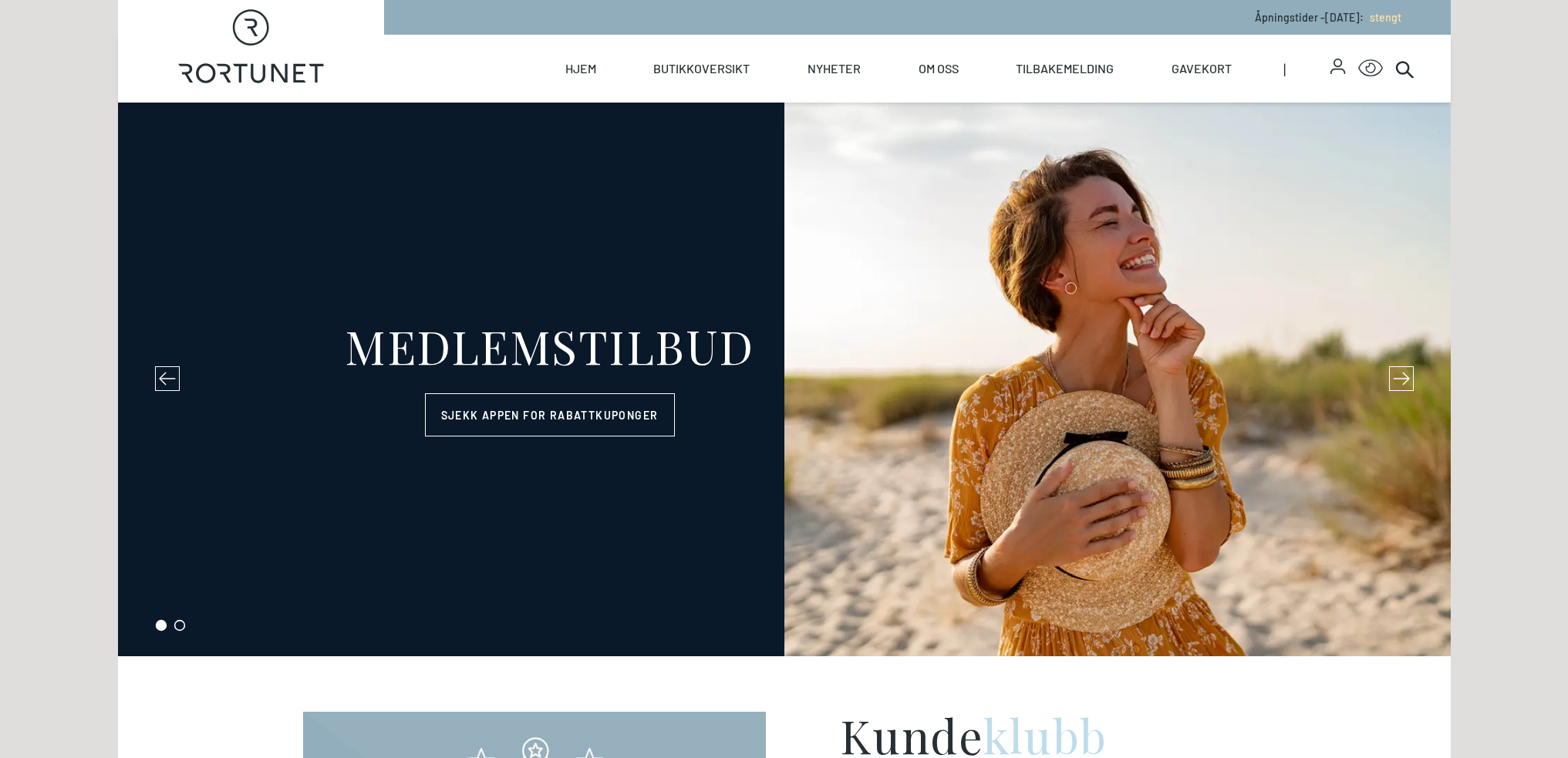
select select "NO"
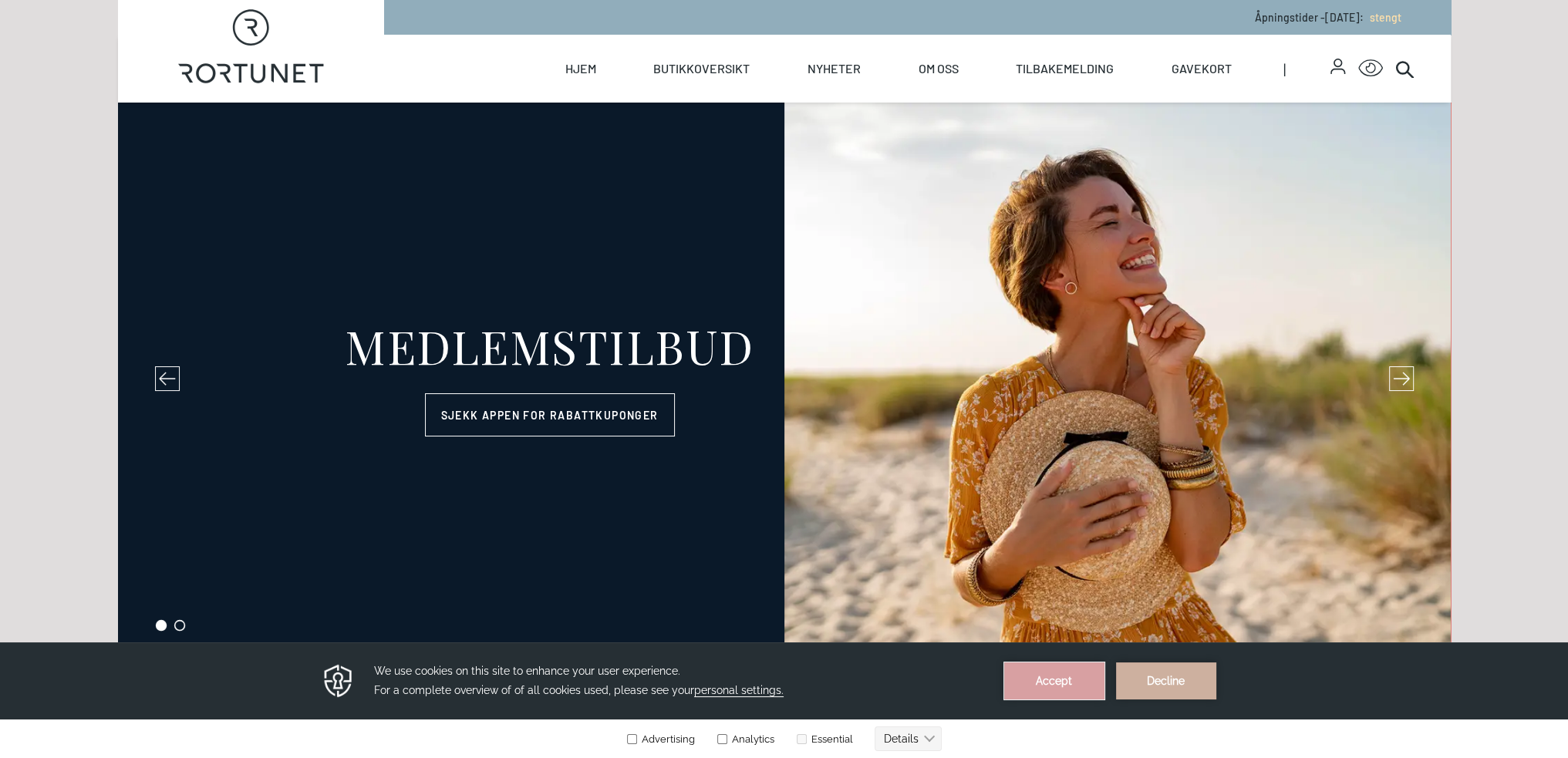
click at [1041, 682] on button "Accept" at bounding box center [1054, 681] width 100 height 37
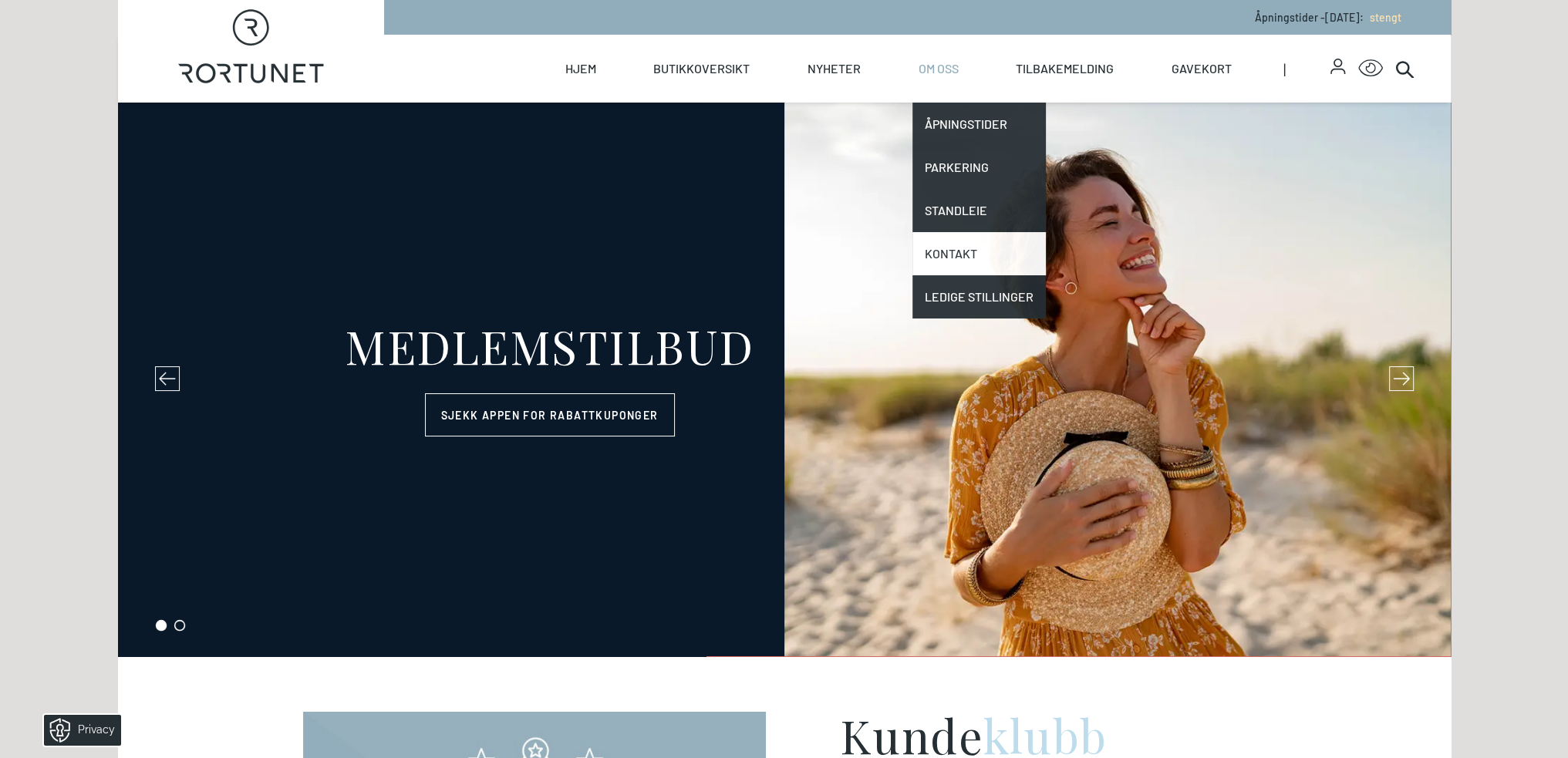
click at [963, 249] on link "Kontakt" at bounding box center [979, 253] width 133 height 43
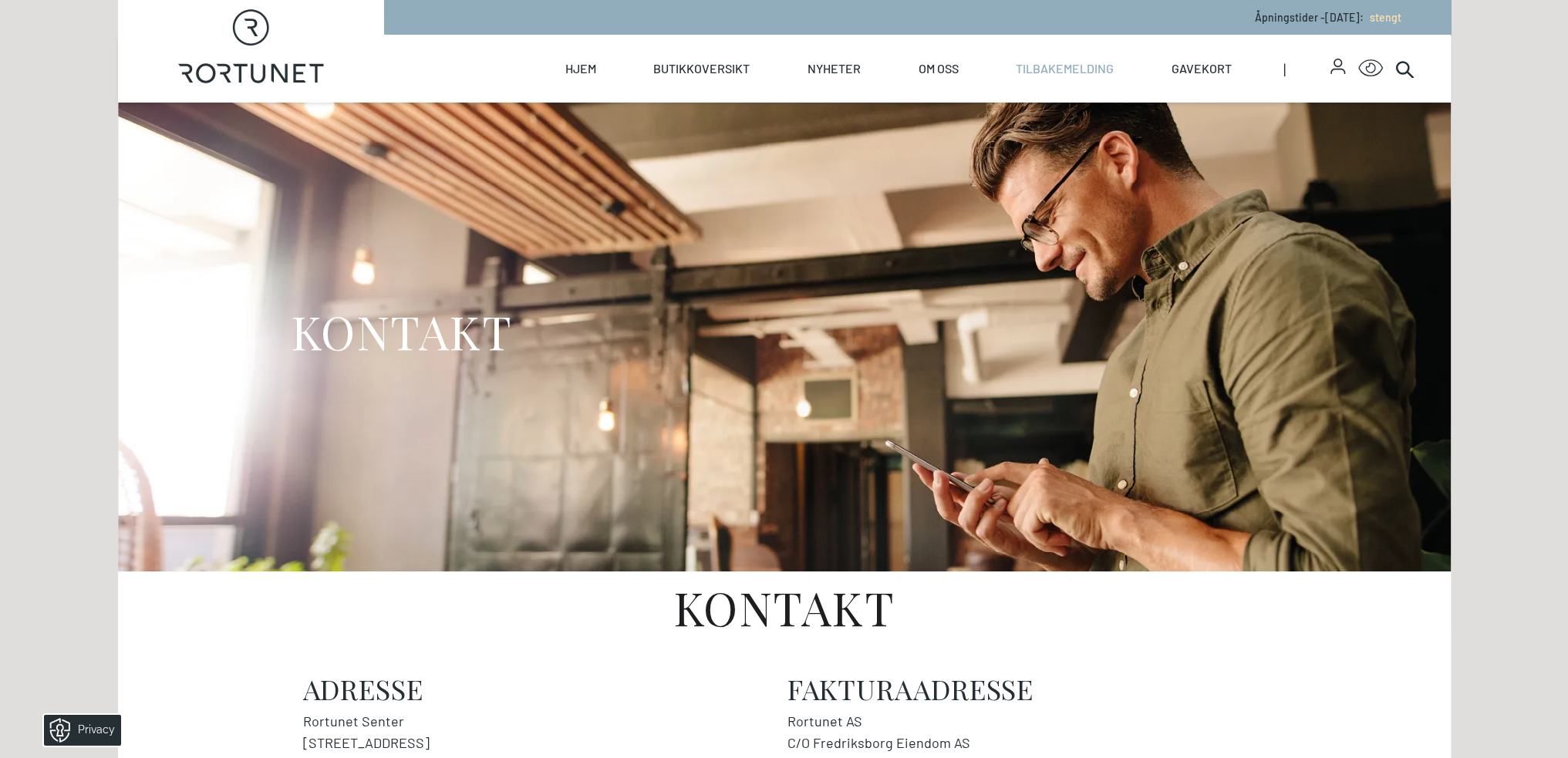
click at [1080, 73] on link "Tilbakemelding" at bounding box center [1064, 69] width 98 height 68
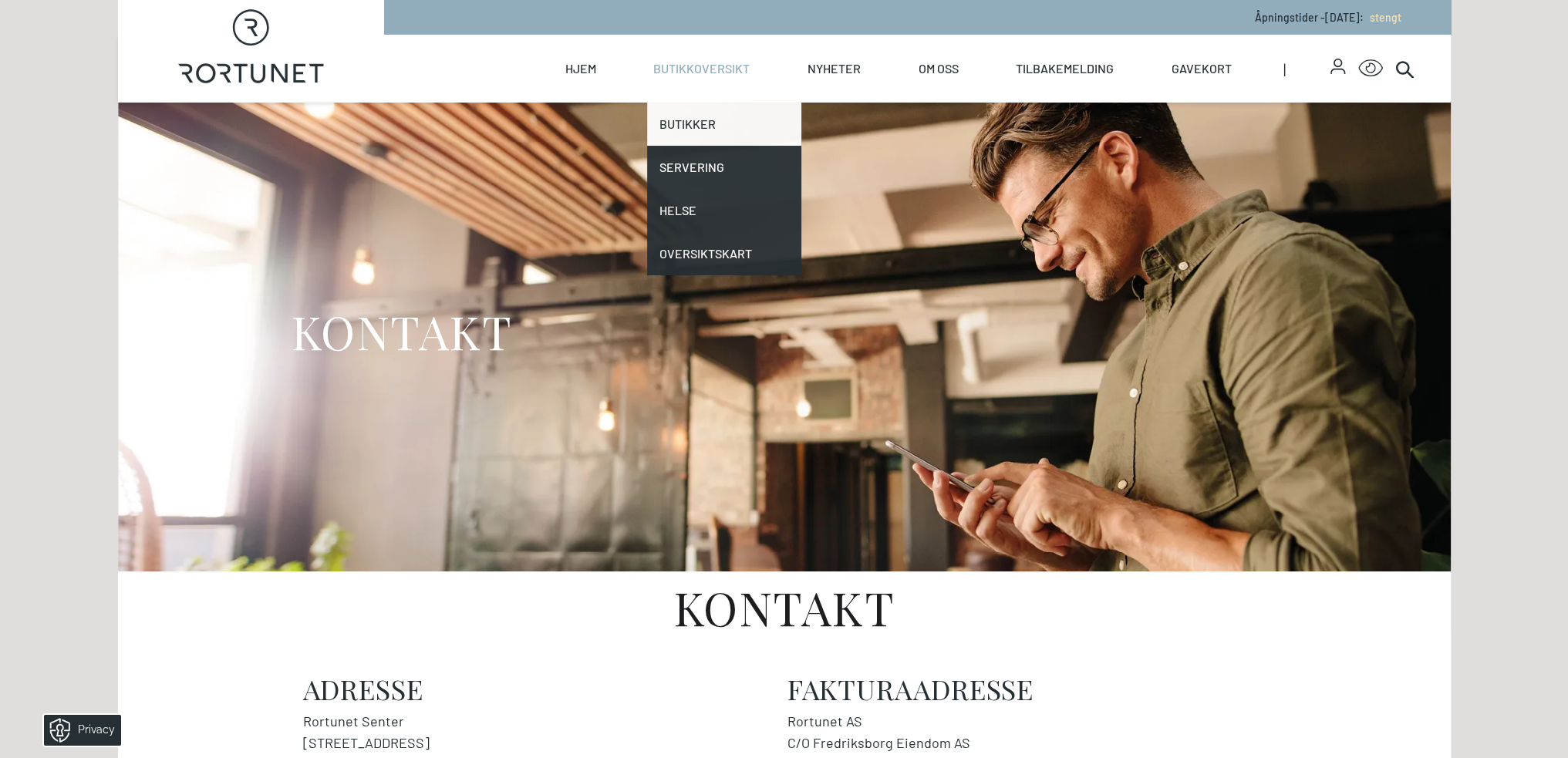
click at [694, 124] on link "Butikker" at bounding box center [723, 124] width 154 height 43
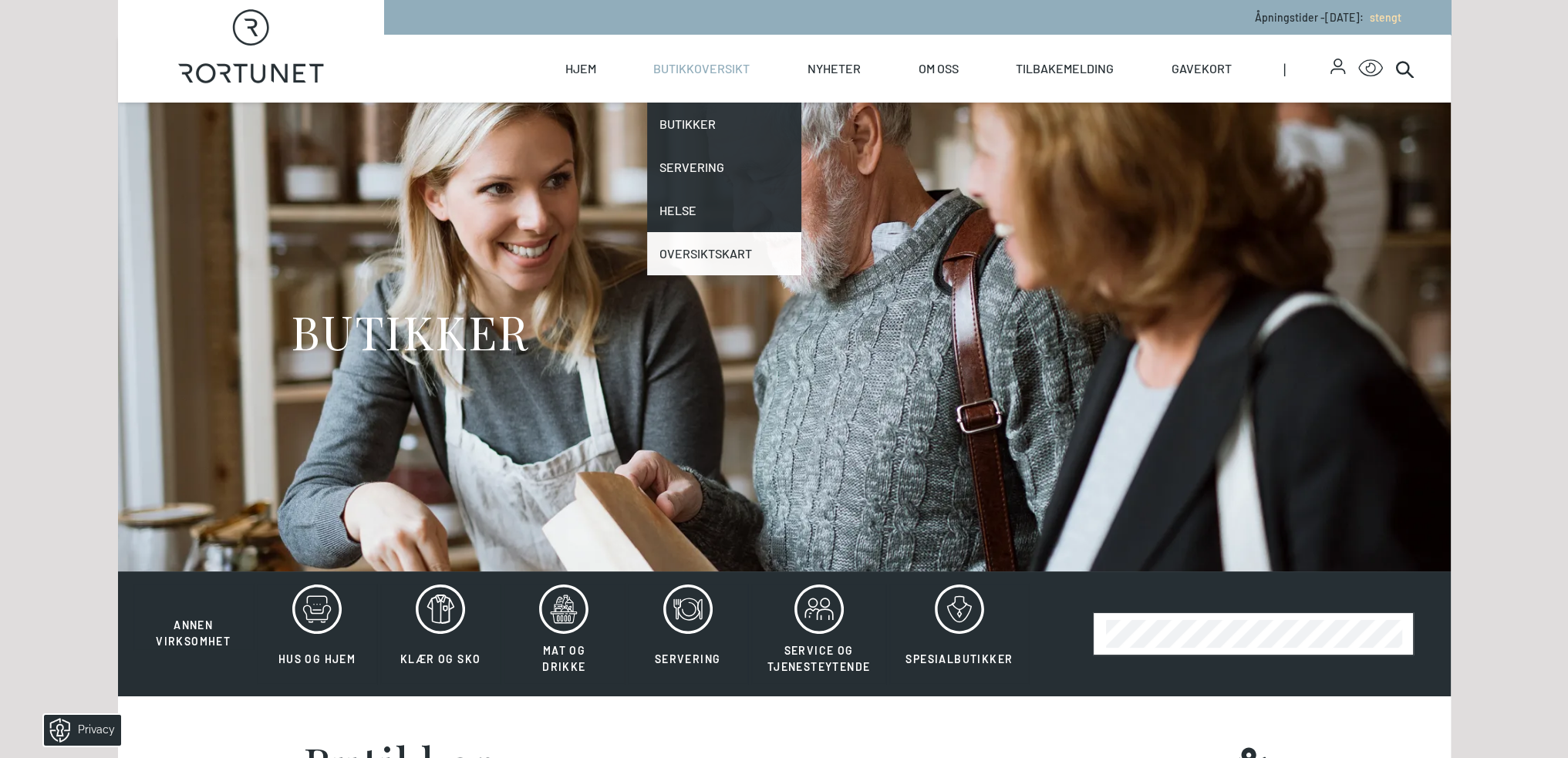
click at [691, 249] on link "Oversiktskart" at bounding box center [723, 253] width 154 height 43
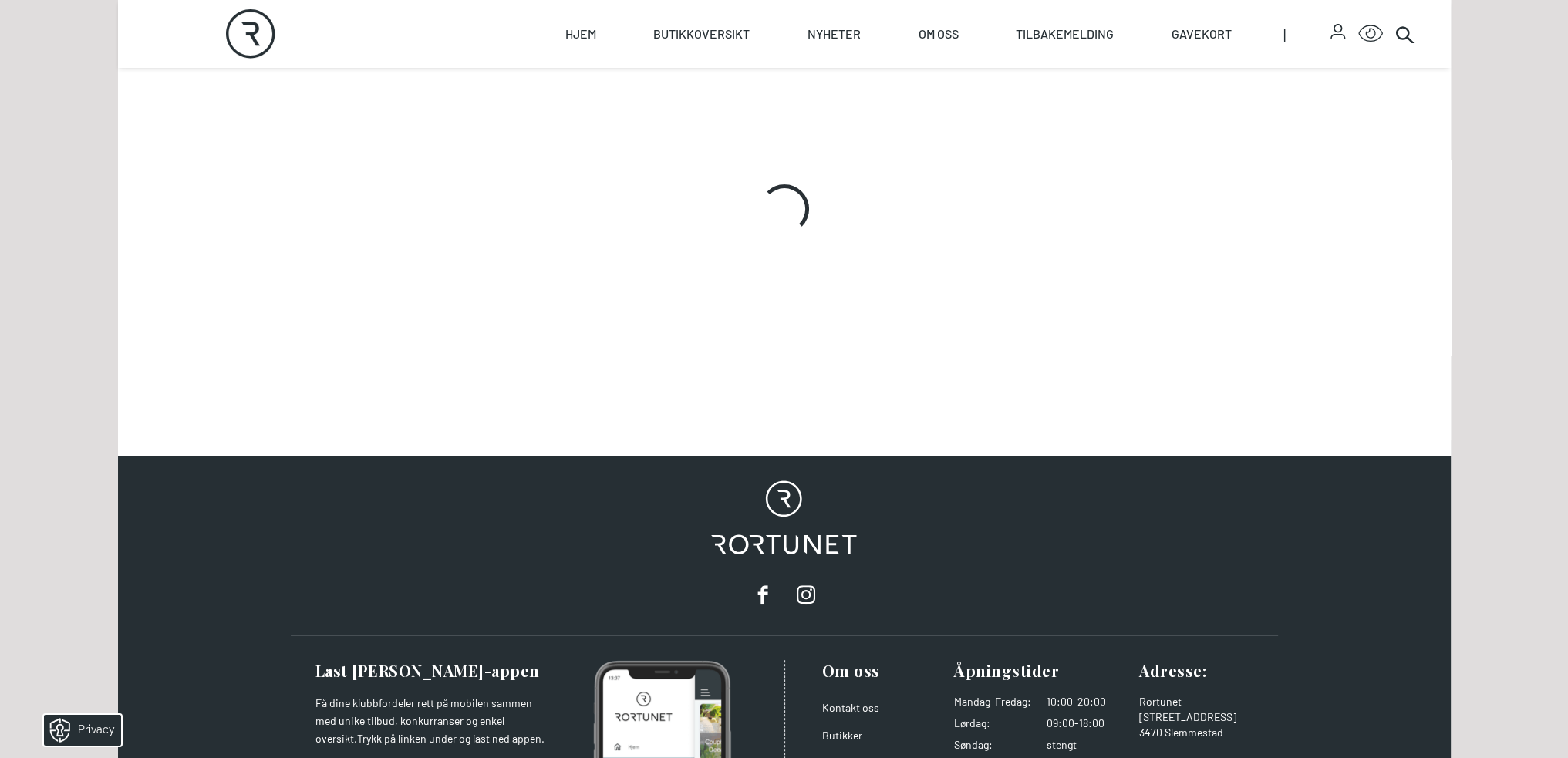
scroll to position [771, 0]
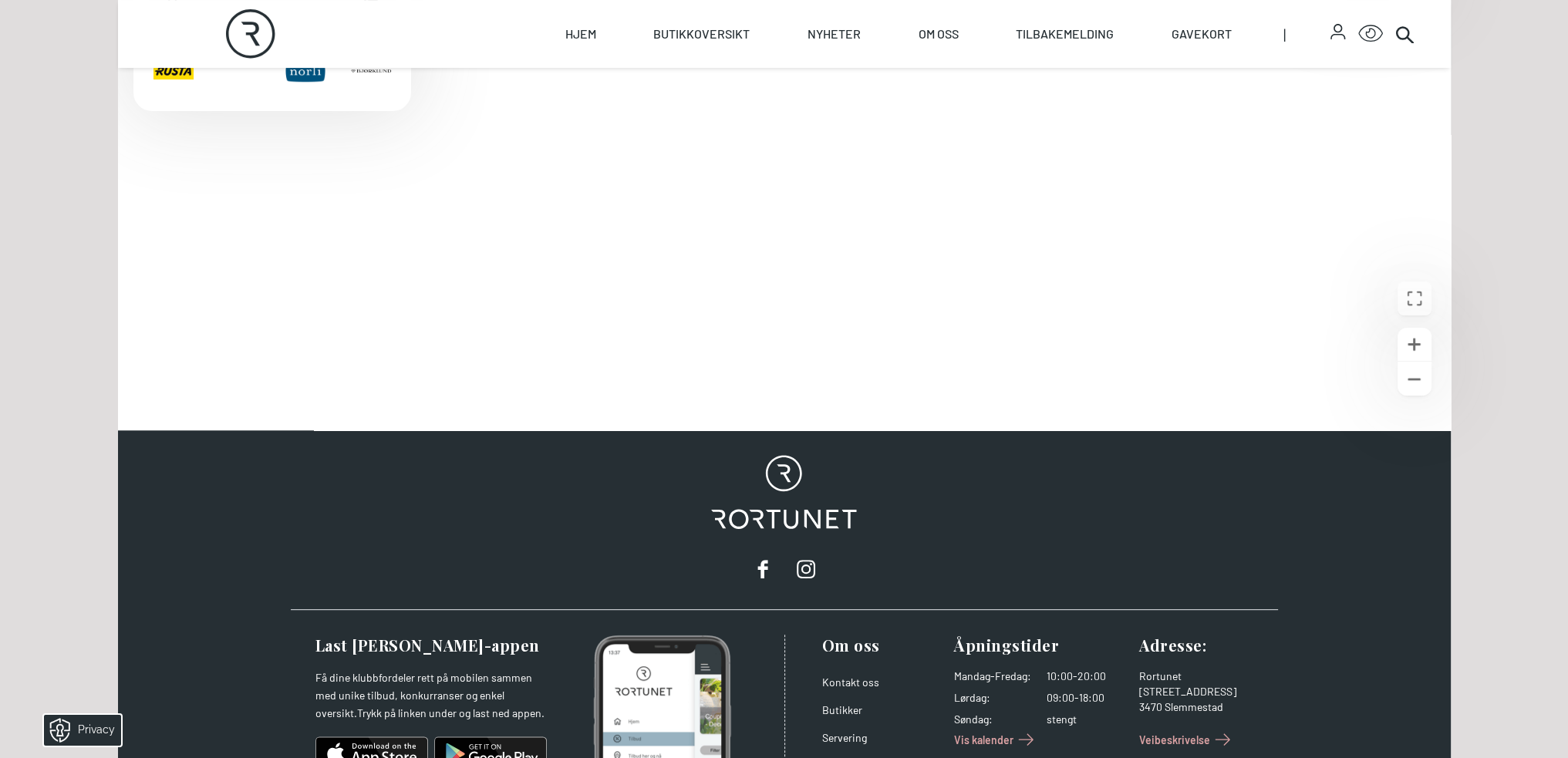
scroll to position [549, 0]
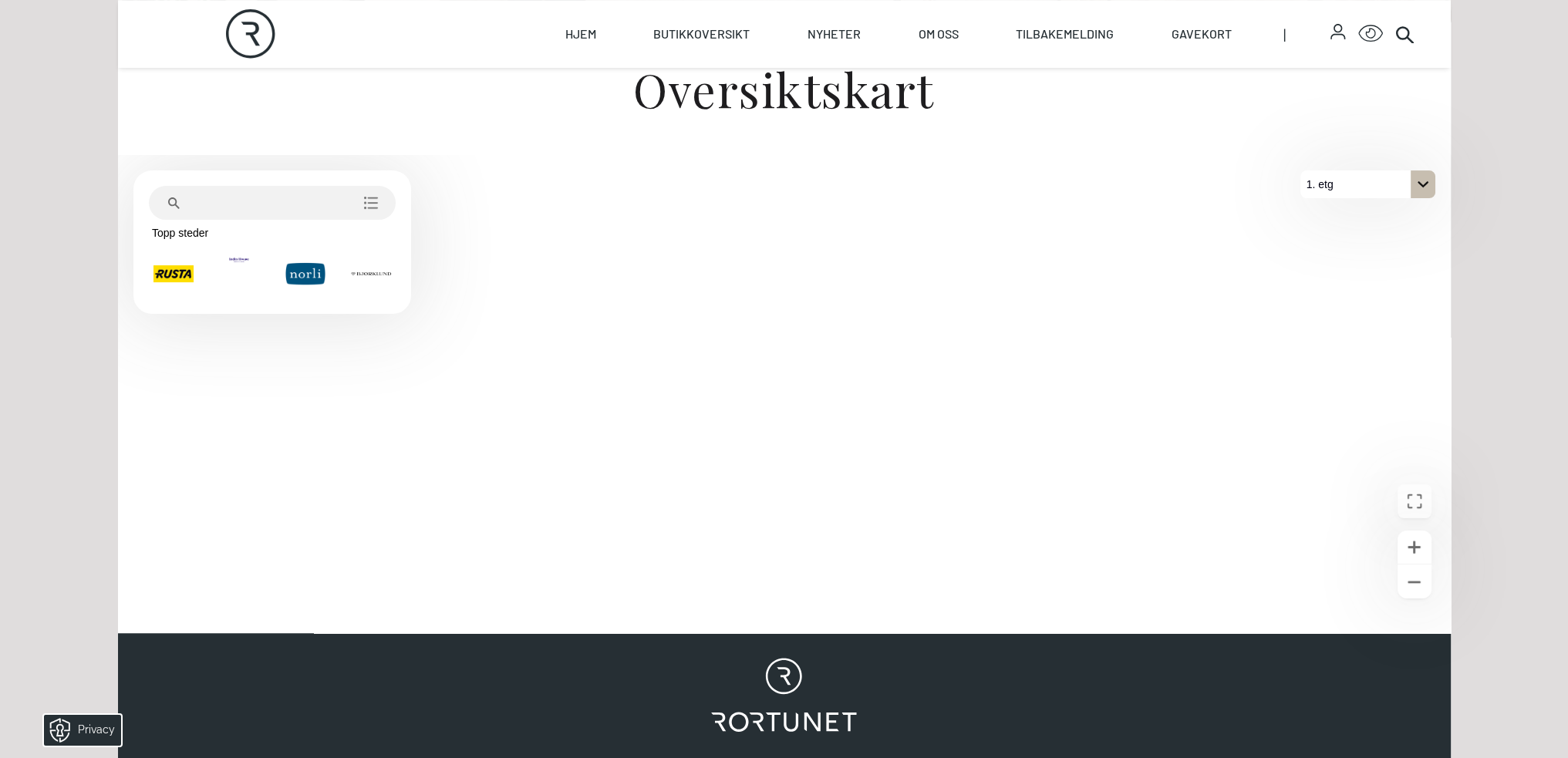
click at [1420, 182] on icon "På 1. etg. Klikk for å velge en annen etasje." at bounding box center [1422, 184] width 12 height 12
click at [1373, 218] on button "2. etg" at bounding box center [1367, 211] width 135 height 27
click at [1419, 179] on icon "På 2. etg. Klikk for å velge en annen etasje." at bounding box center [1422, 184] width 12 height 12
click at [1347, 240] on button "1. etg" at bounding box center [1367, 240] width 135 height 27
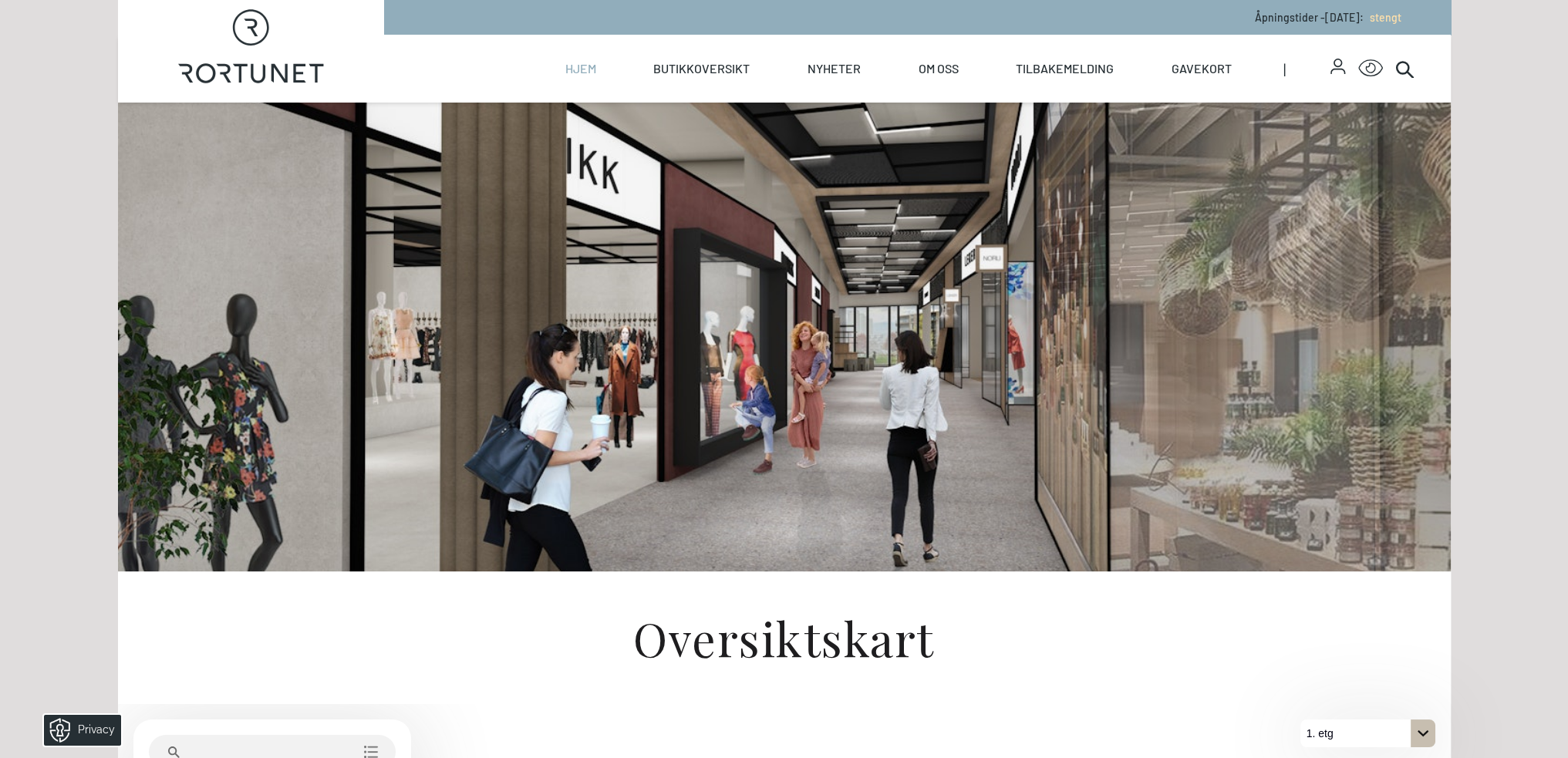
click at [597, 77] on span "Hjem" at bounding box center [580, 69] width 43 height 68
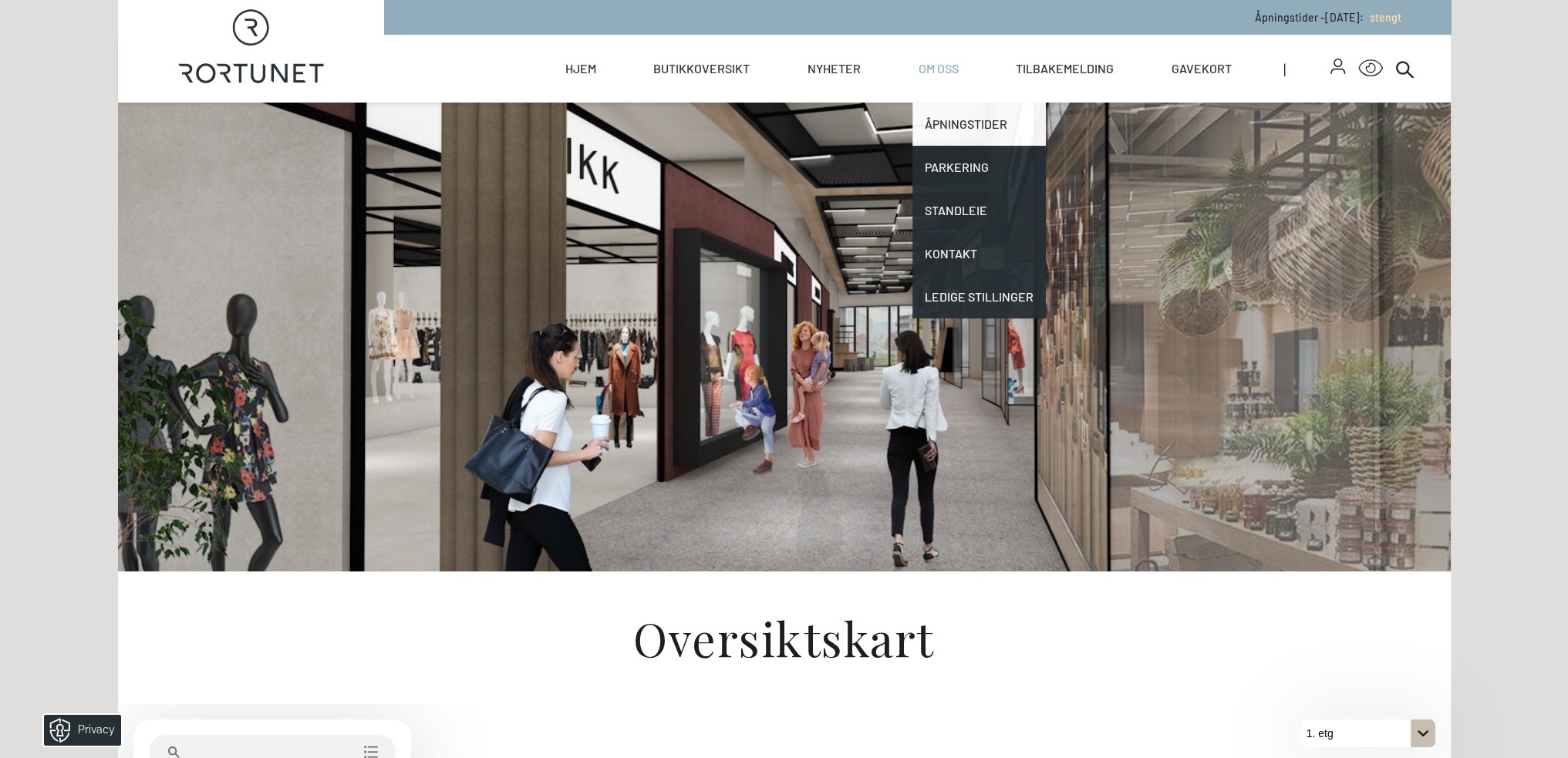
click at [952, 119] on link "Åpningstider" at bounding box center [979, 124] width 133 height 43
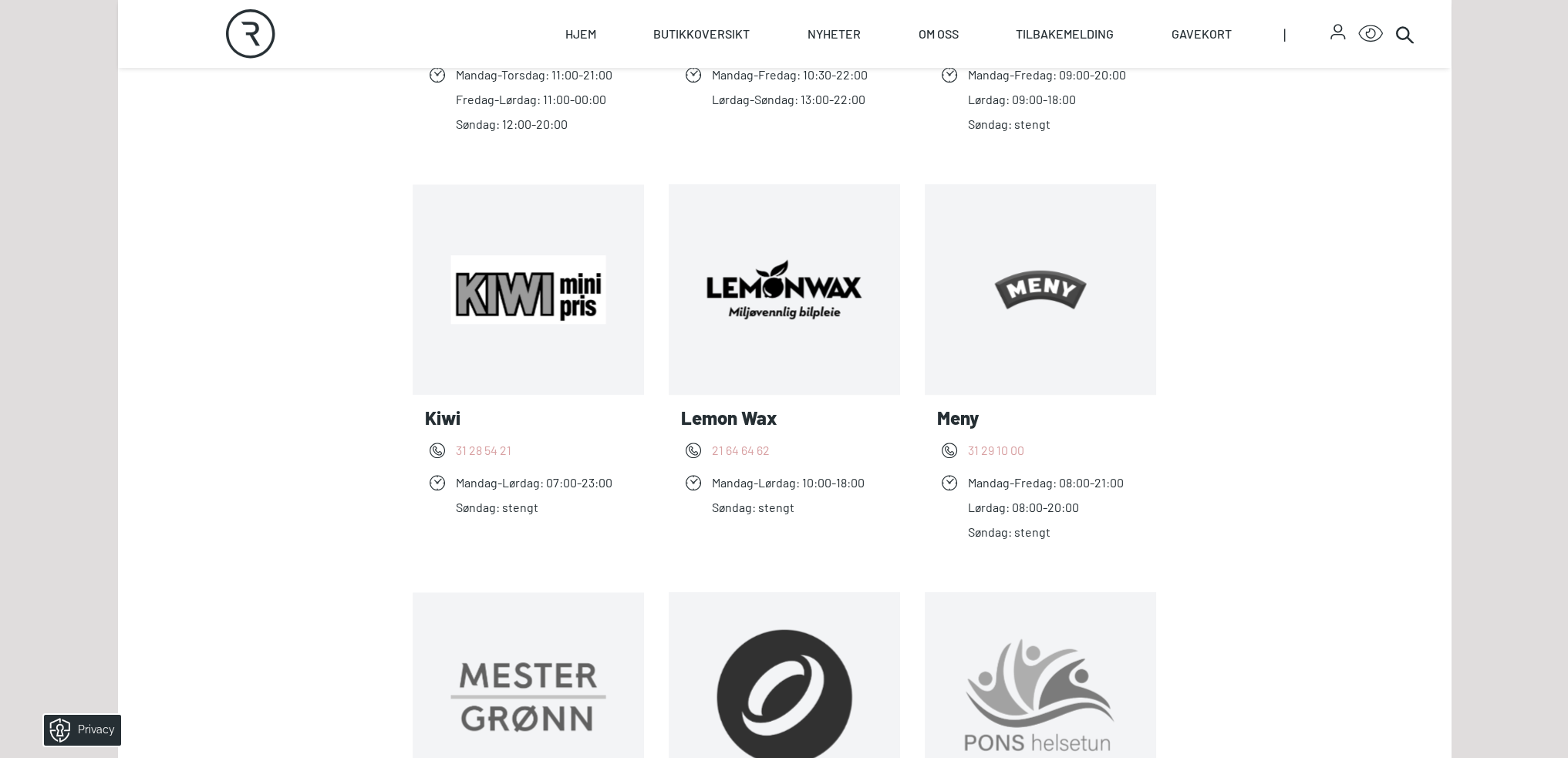
scroll to position [1233, 0]
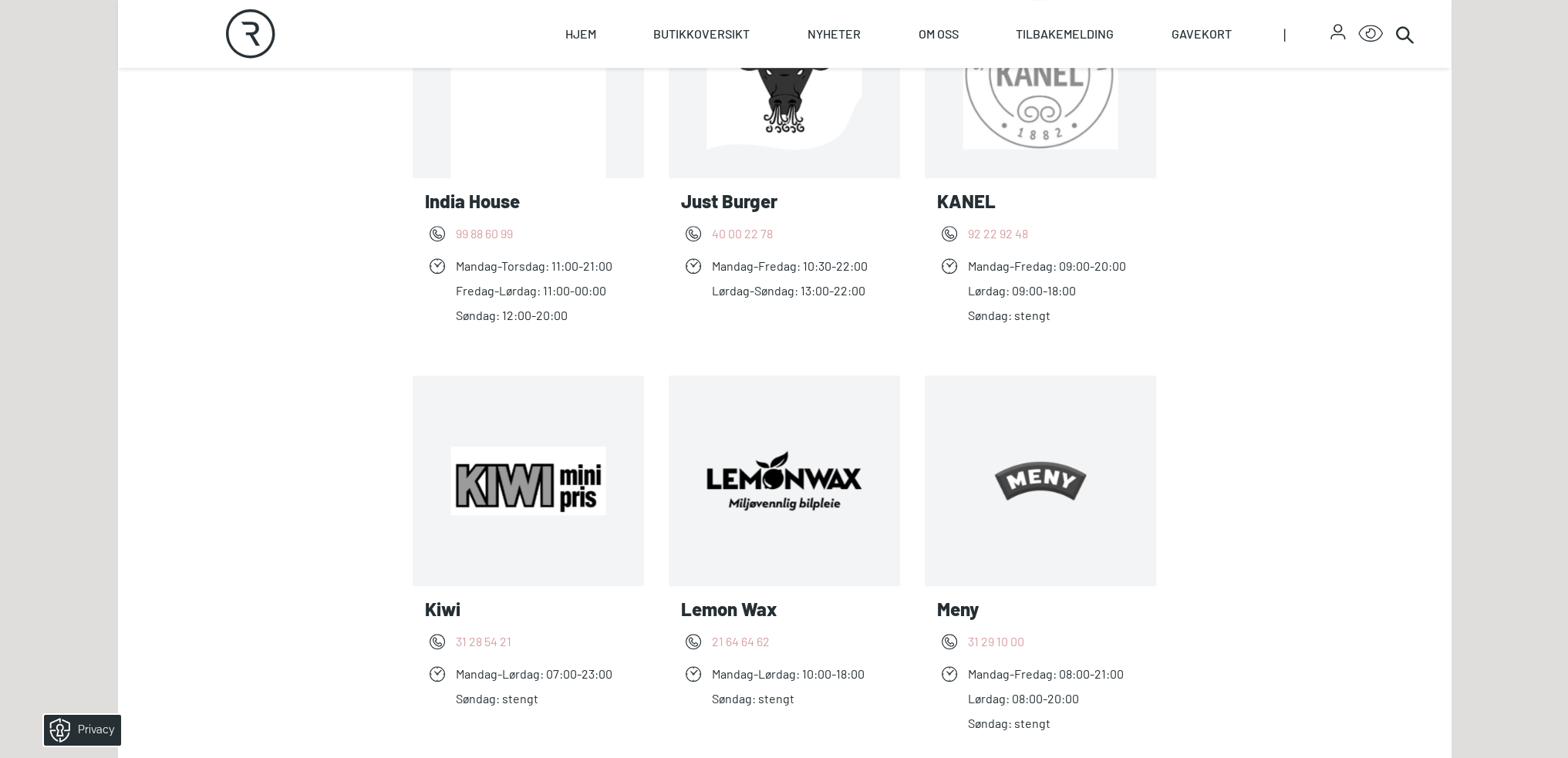
click at [887, 480] on link "Les mer Lemon Wax" at bounding box center [887, 480] width 0 height 0
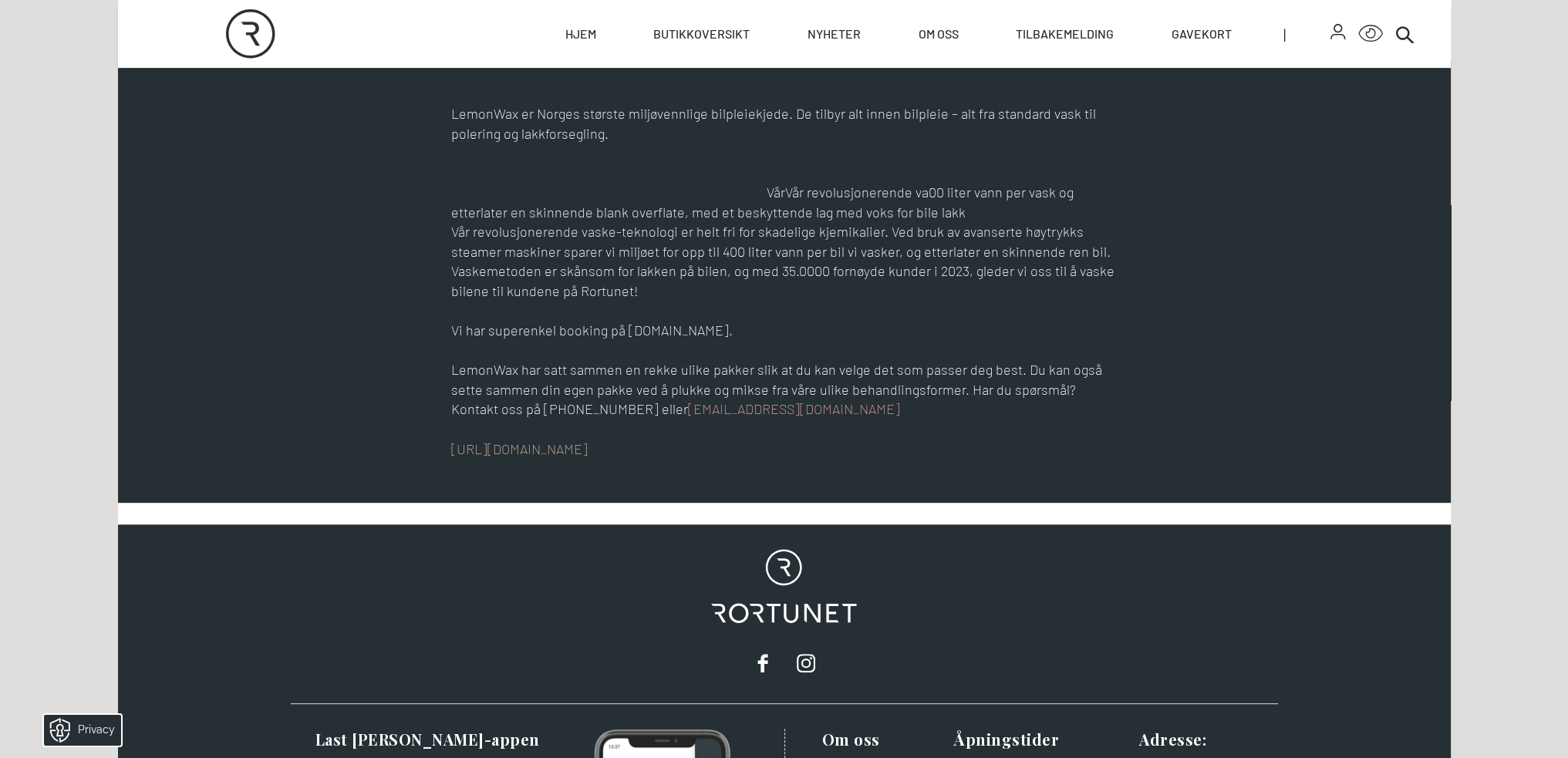
scroll to position [925, 0]
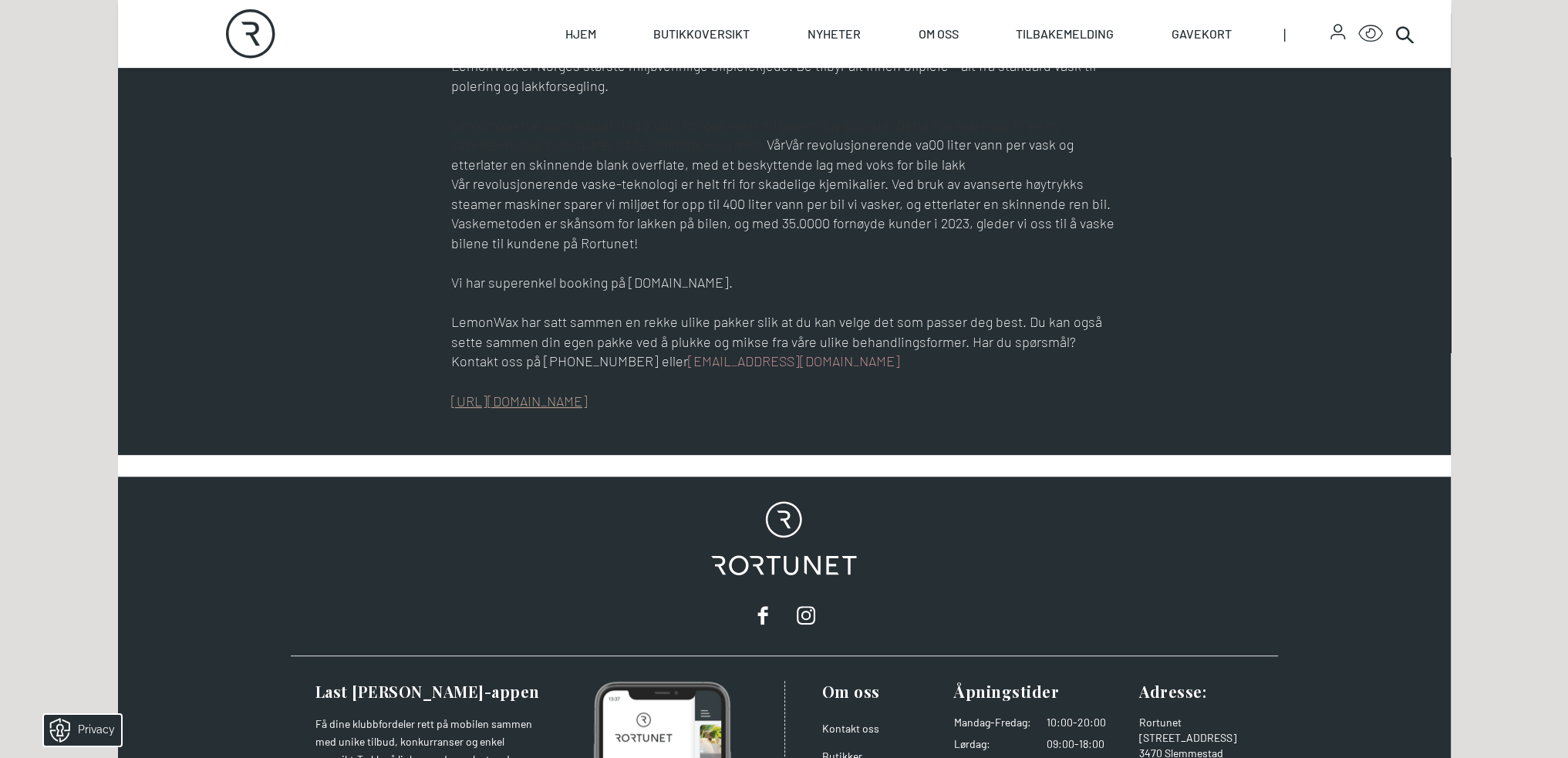
click at [588, 403] on link "[URL][DOMAIN_NAME]" at bounding box center [519, 400] width 136 height 17
